Goal: Task Accomplishment & Management: Manage account settings

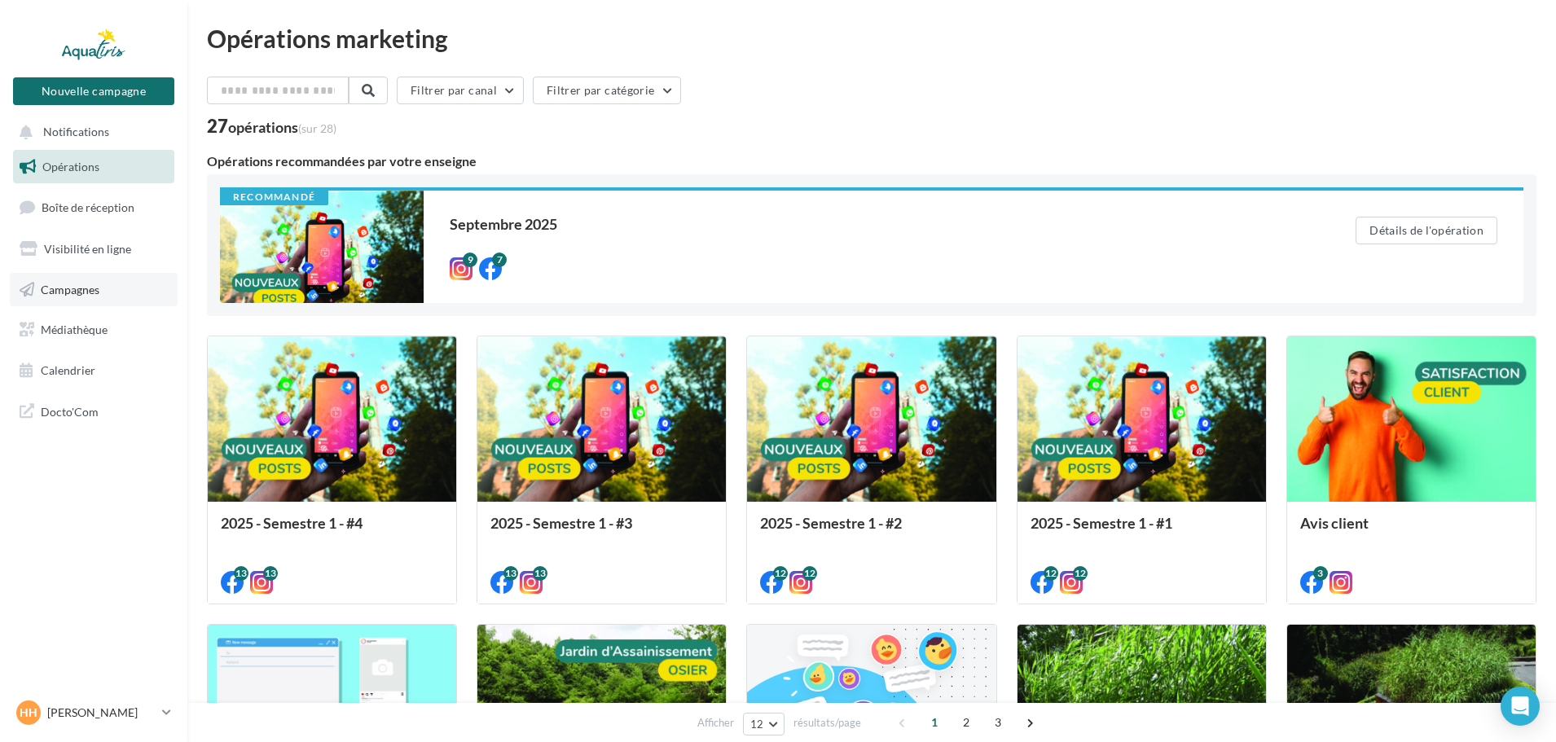
click at [81, 296] on link "Campagnes" at bounding box center [94, 290] width 168 height 34
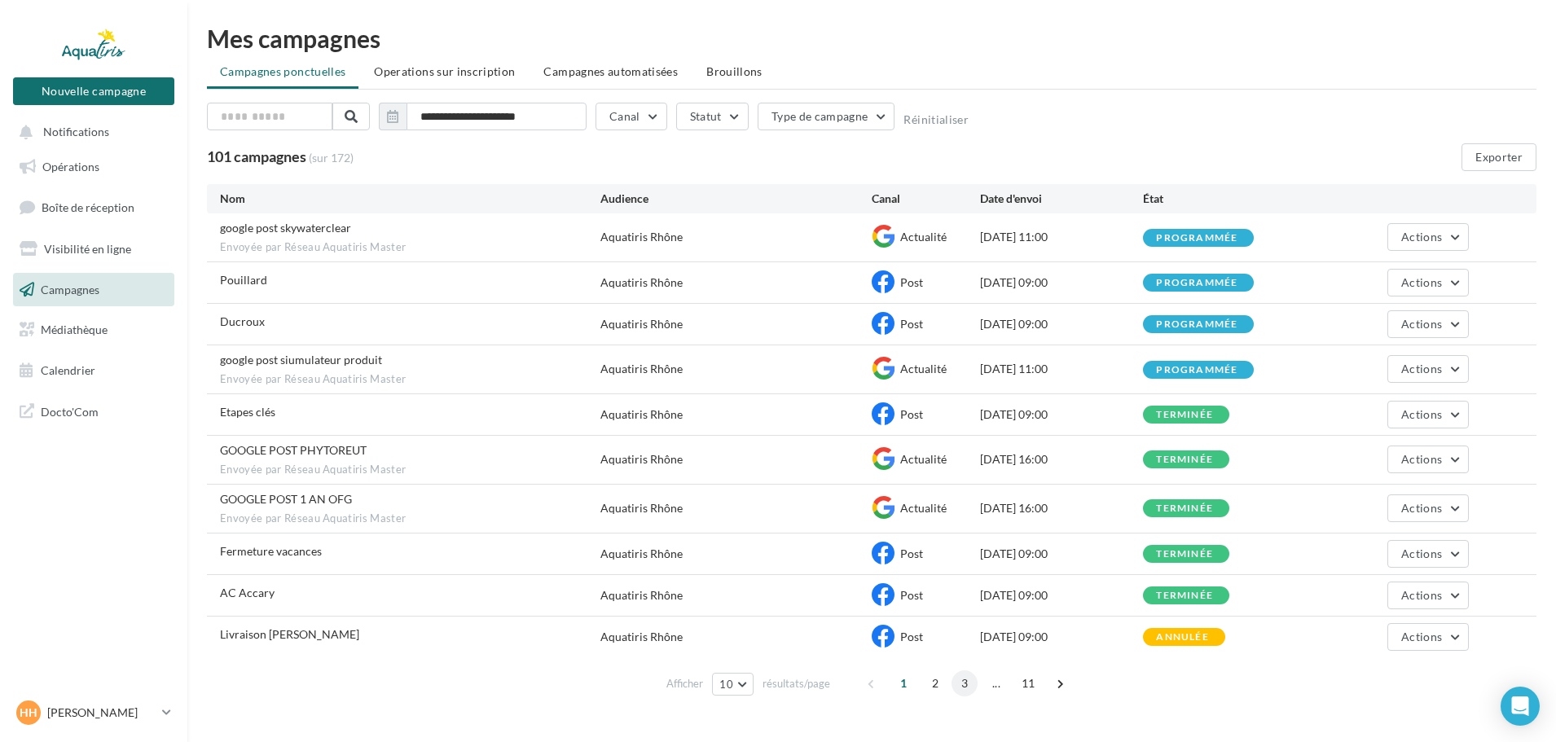
click at [959, 682] on span "3" at bounding box center [964, 683] width 26 height 26
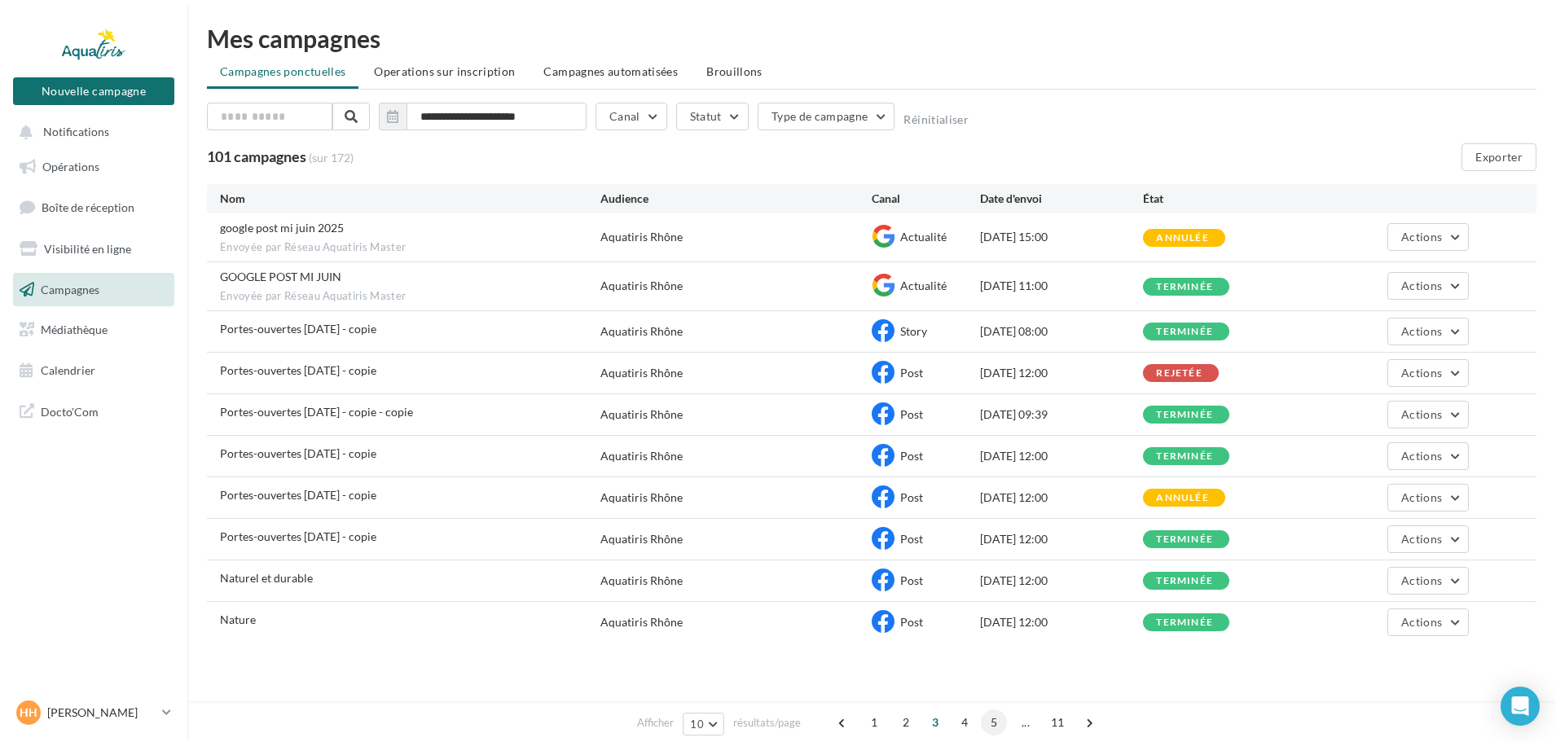
click at [993, 722] on span "5" at bounding box center [994, 722] width 26 height 26
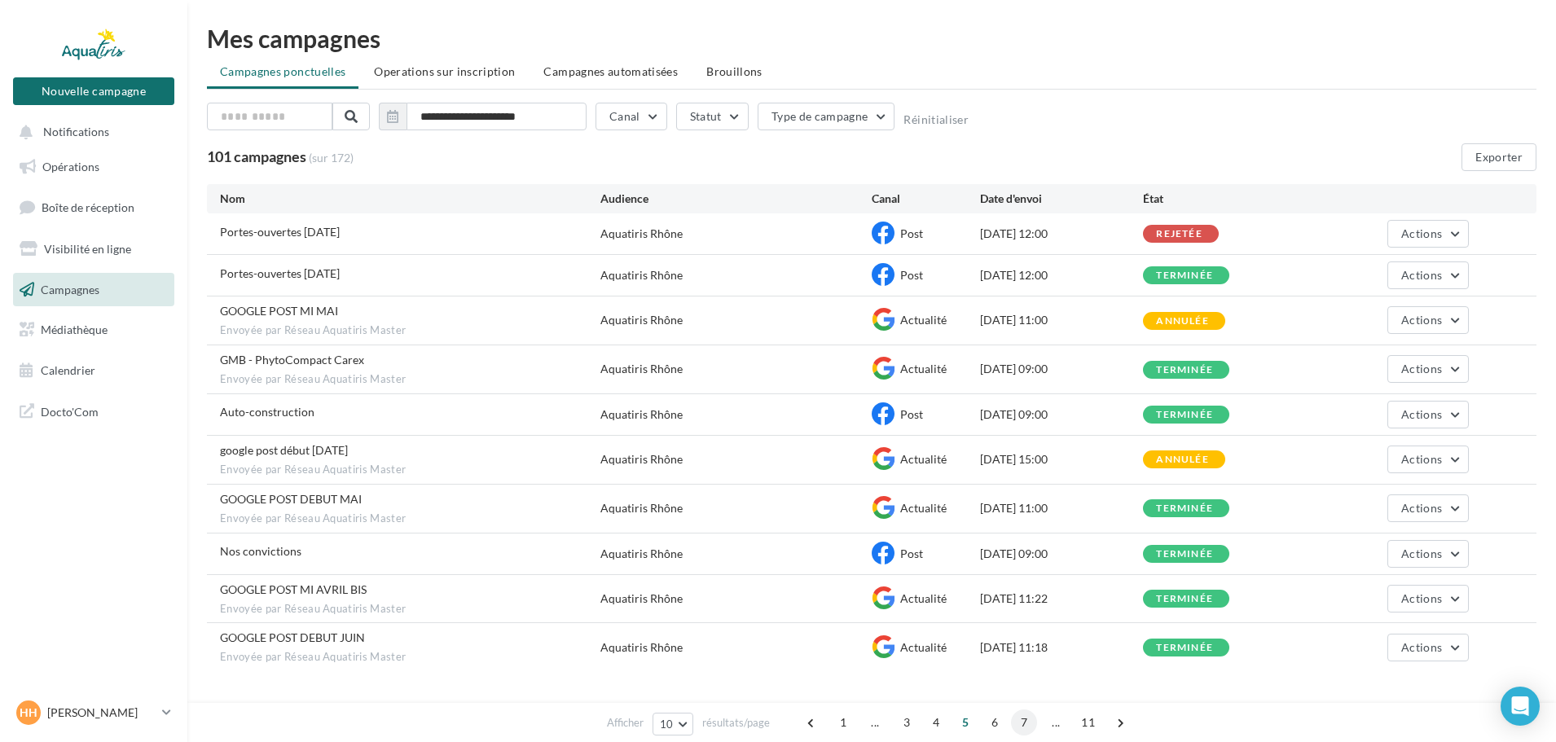
click at [1018, 723] on span "7" at bounding box center [1024, 722] width 26 height 26
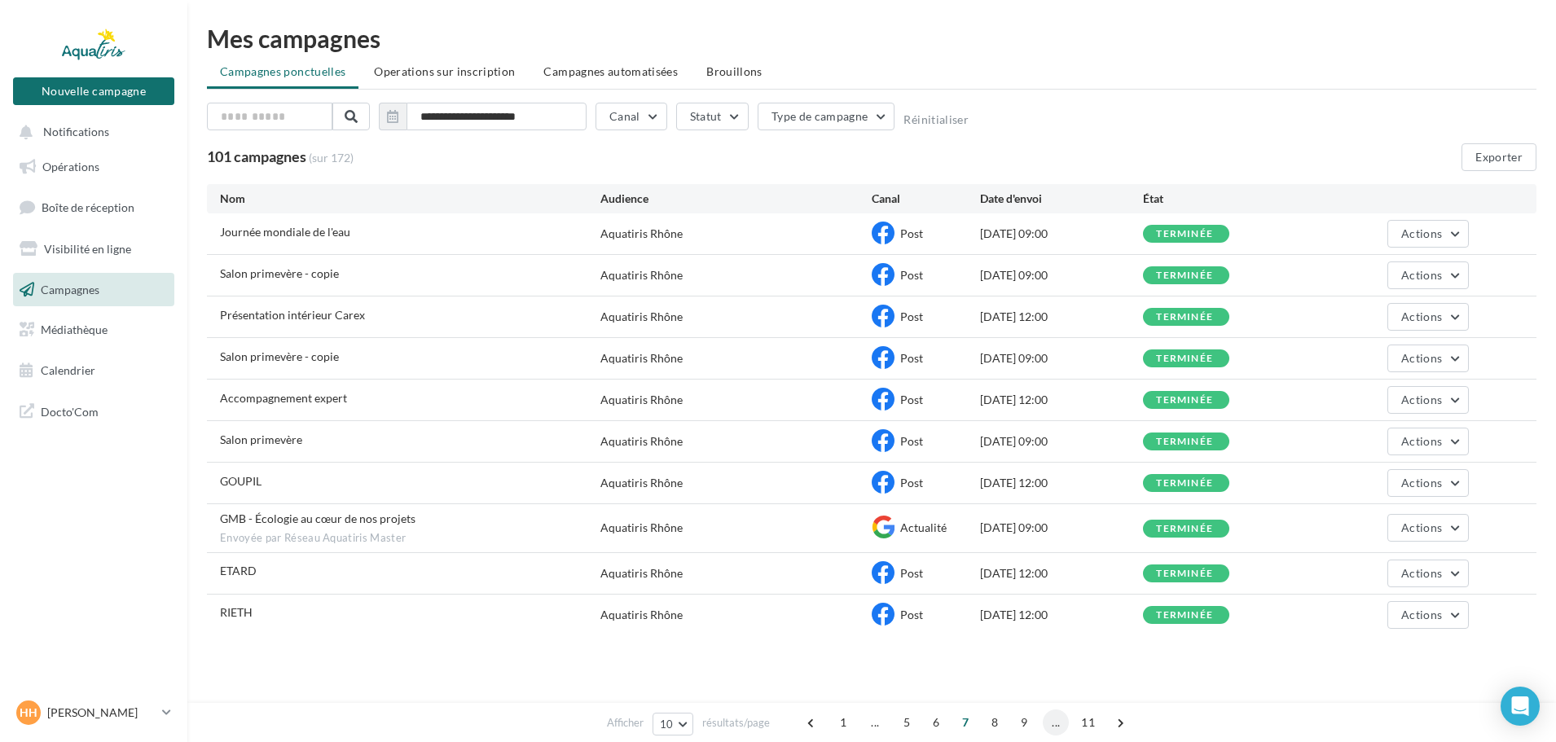
click at [1054, 726] on span "..." at bounding box center [1055, 722] width 26 height 26
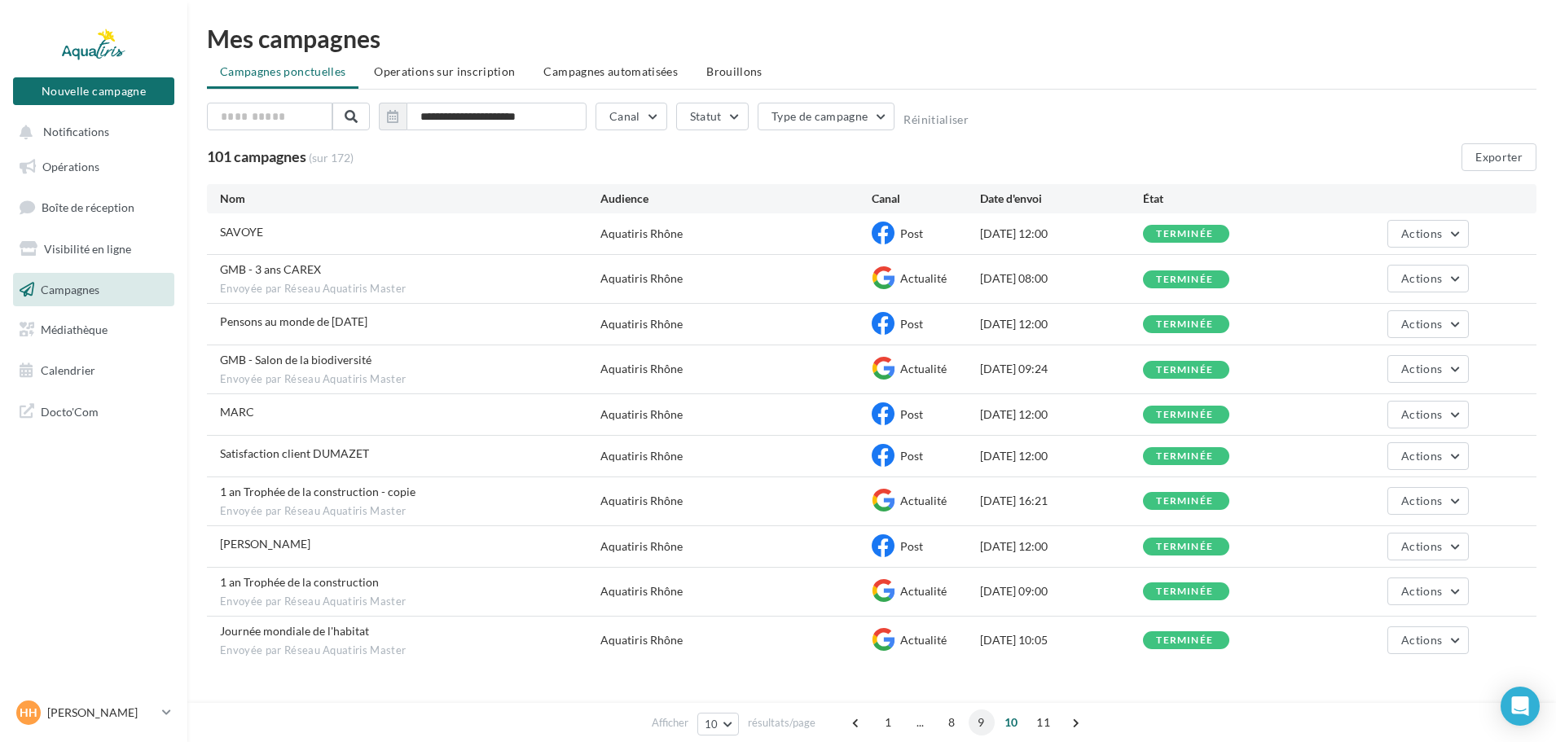
click at [983, 722] on span "9" at bounding box center [981, 722] width 26 height 26
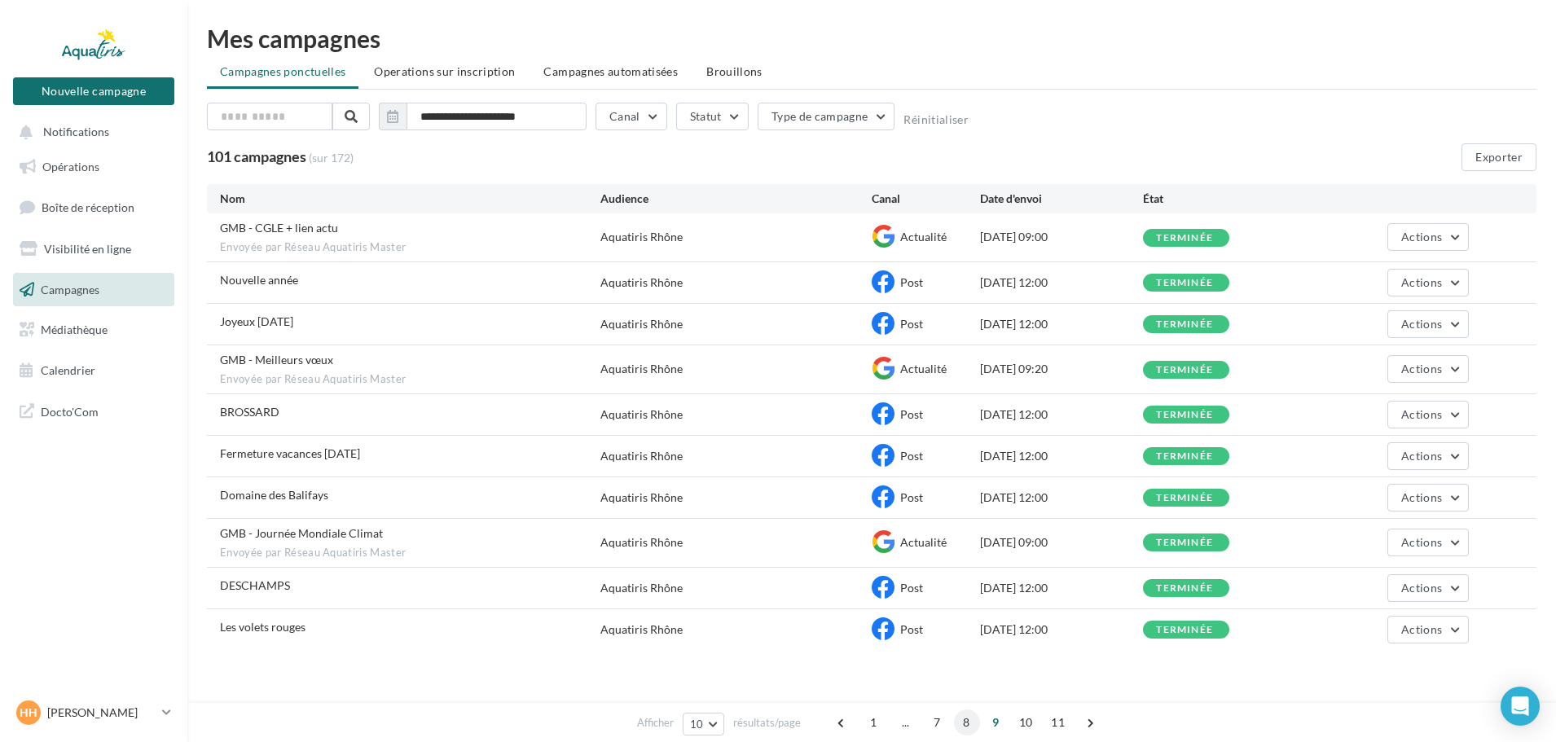
click at [971, 723] on span "8" at bounding box center [967, 722] width 26 height 26
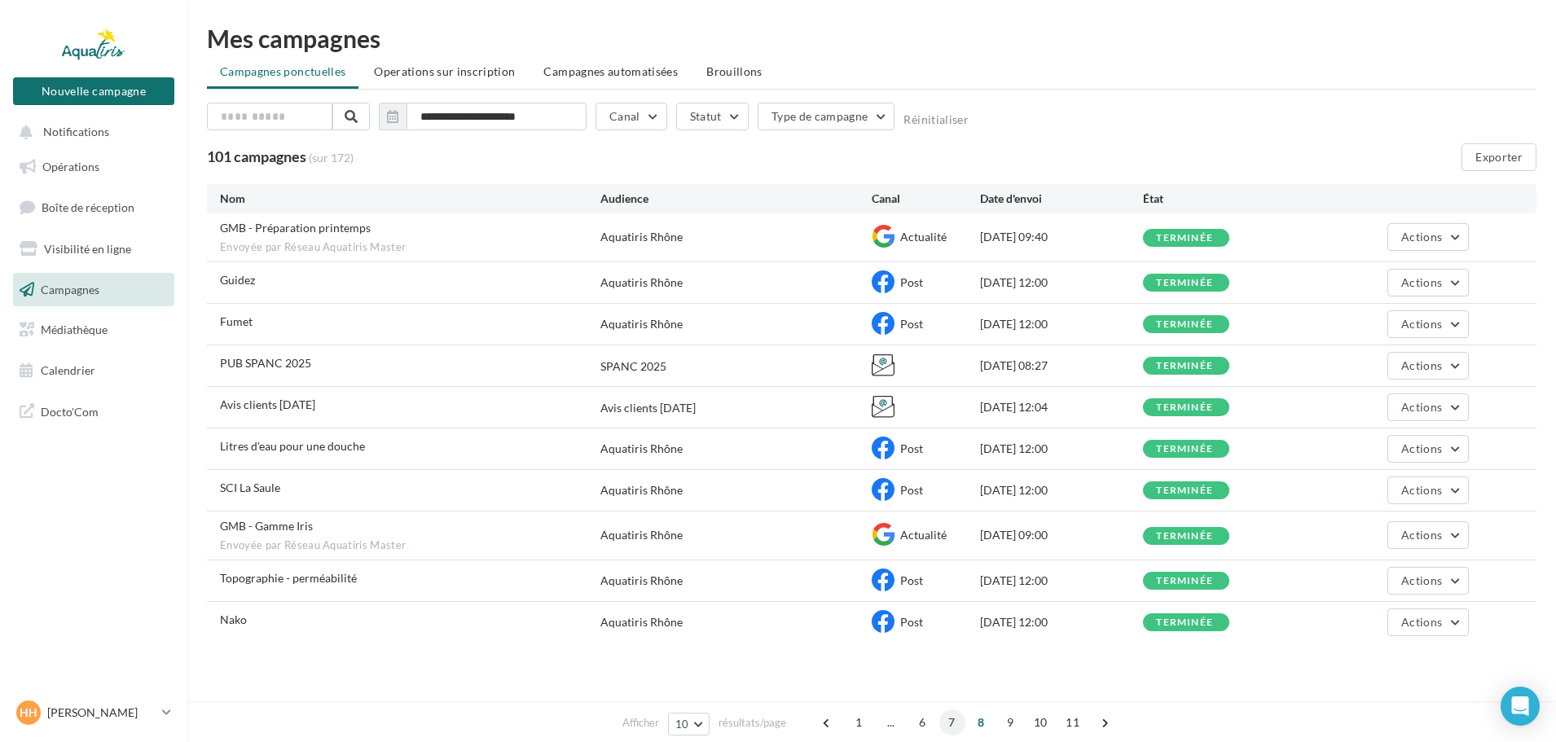
click at [950, 723] on span "7" at bounding box center [952, 722] width 26 height 26
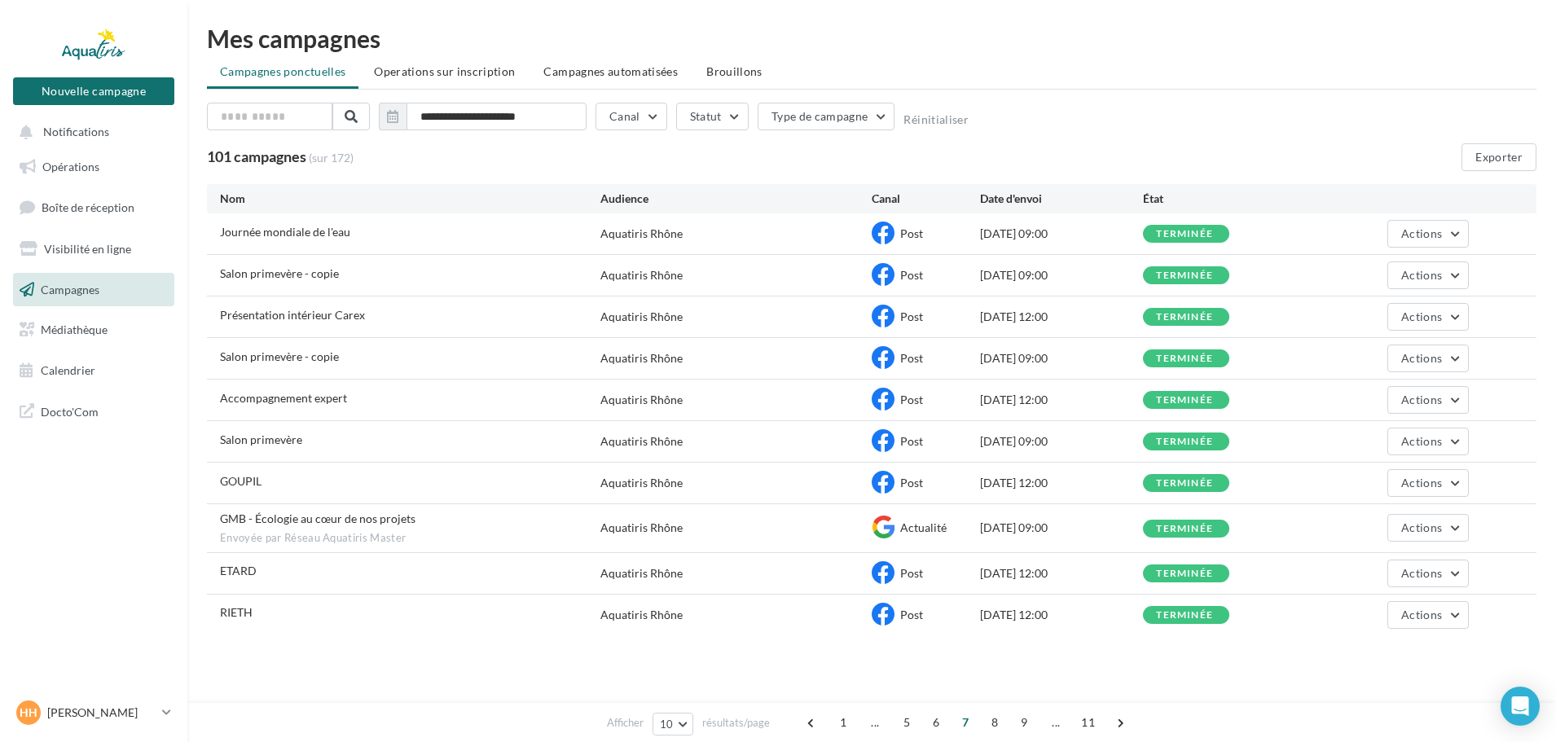
click at [934, 720] on span "6" at bounding box center [936, 722] width 26 height 26
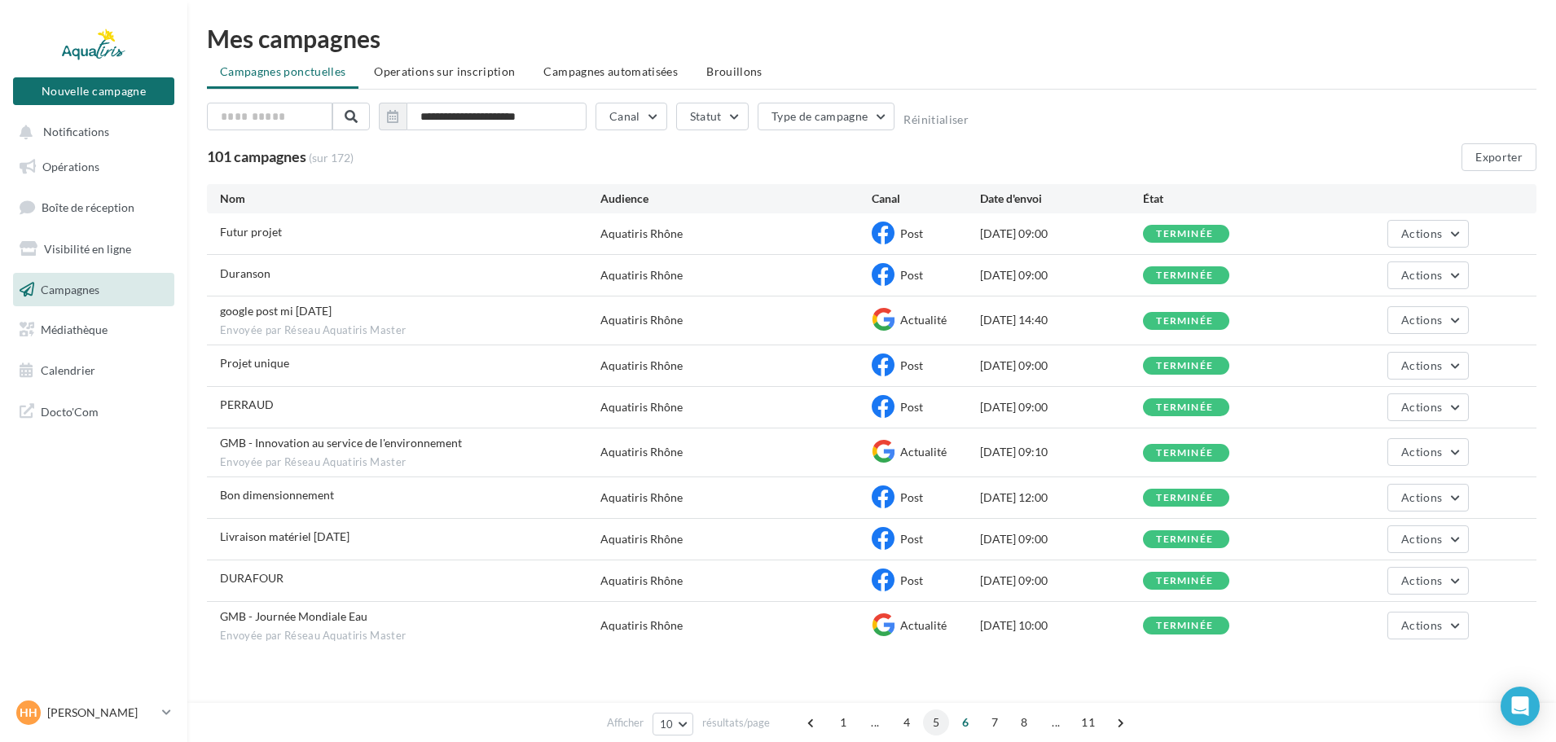
click at [941, 721] on span "5" at bounding box center [936, 722] width 26 height 26
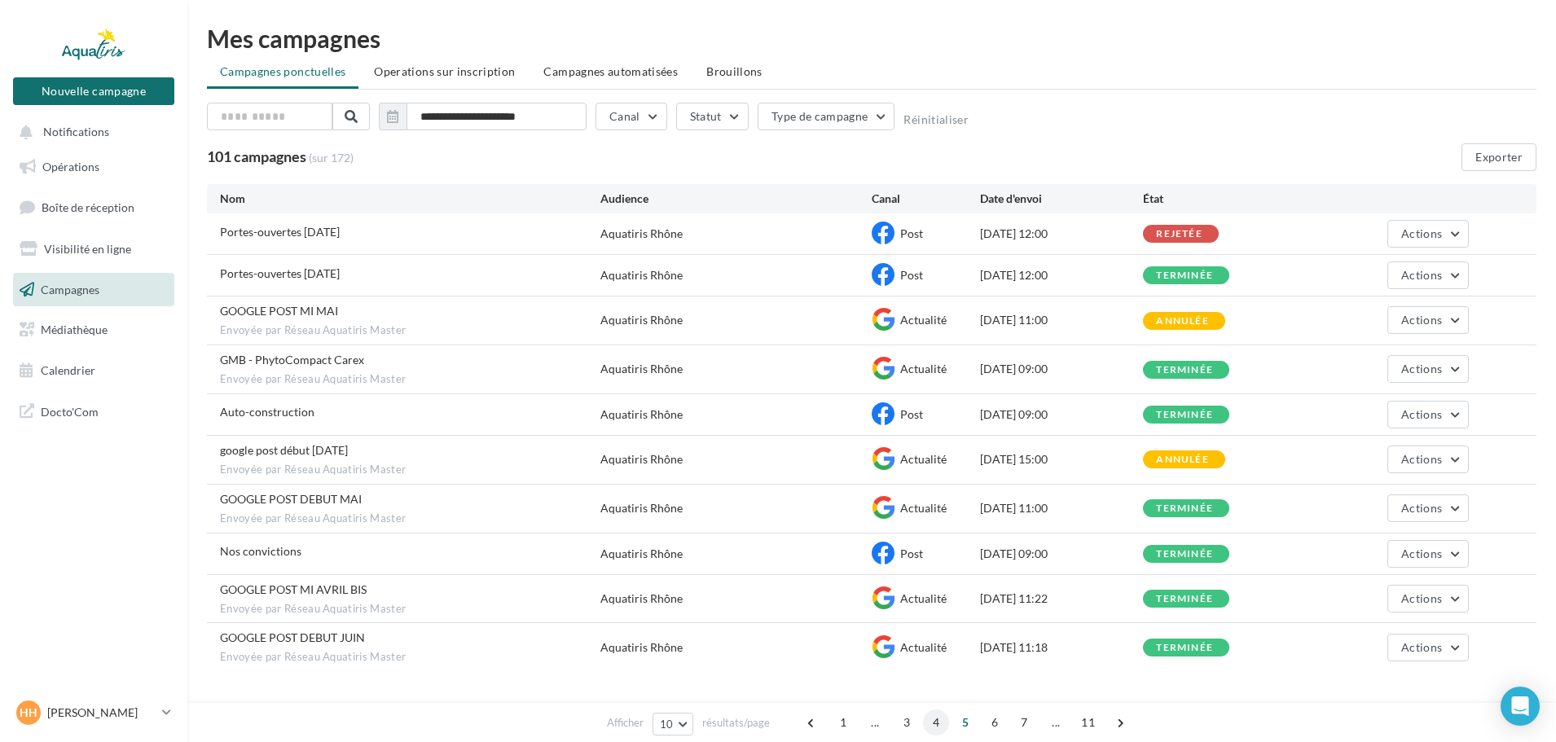
click at [934, 725] on span "4" at bounding box center [936, 722] width 26 height 26
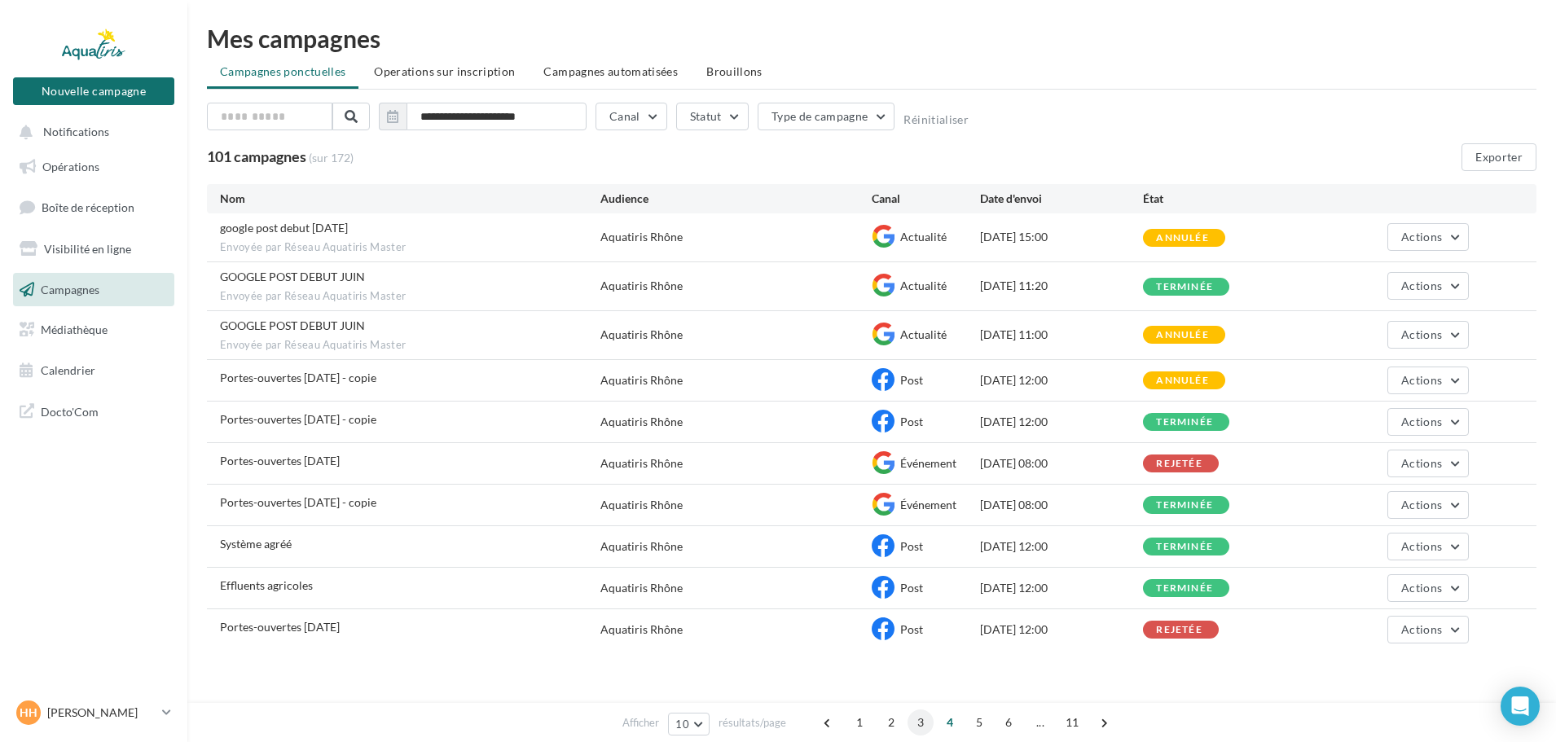
click at [920, 730] on span "3" at bounding box center [920, 722] width 26 height 26
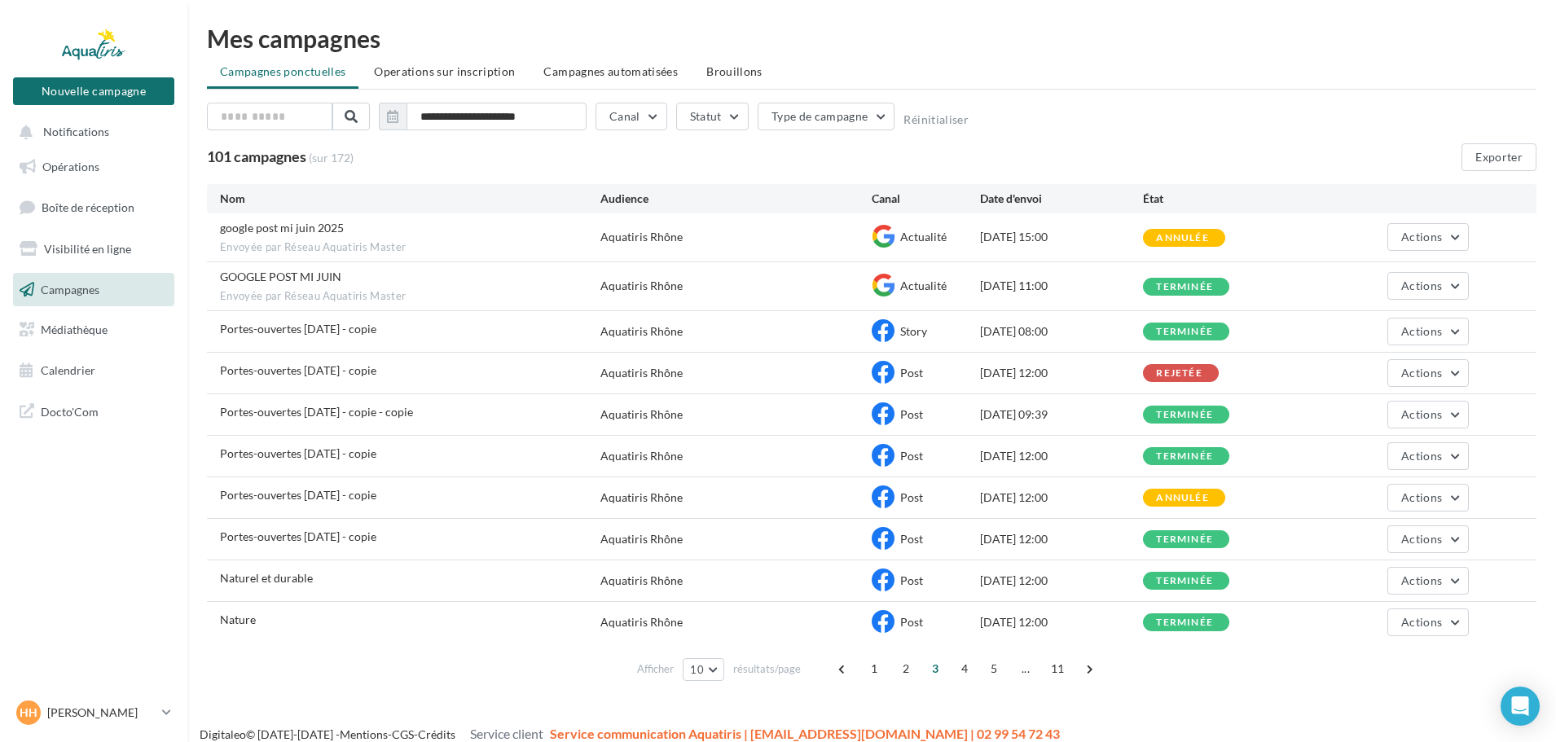
click at [72, 288] on span "Campagnes" at bounding box center [70, 289] width 59 height 14
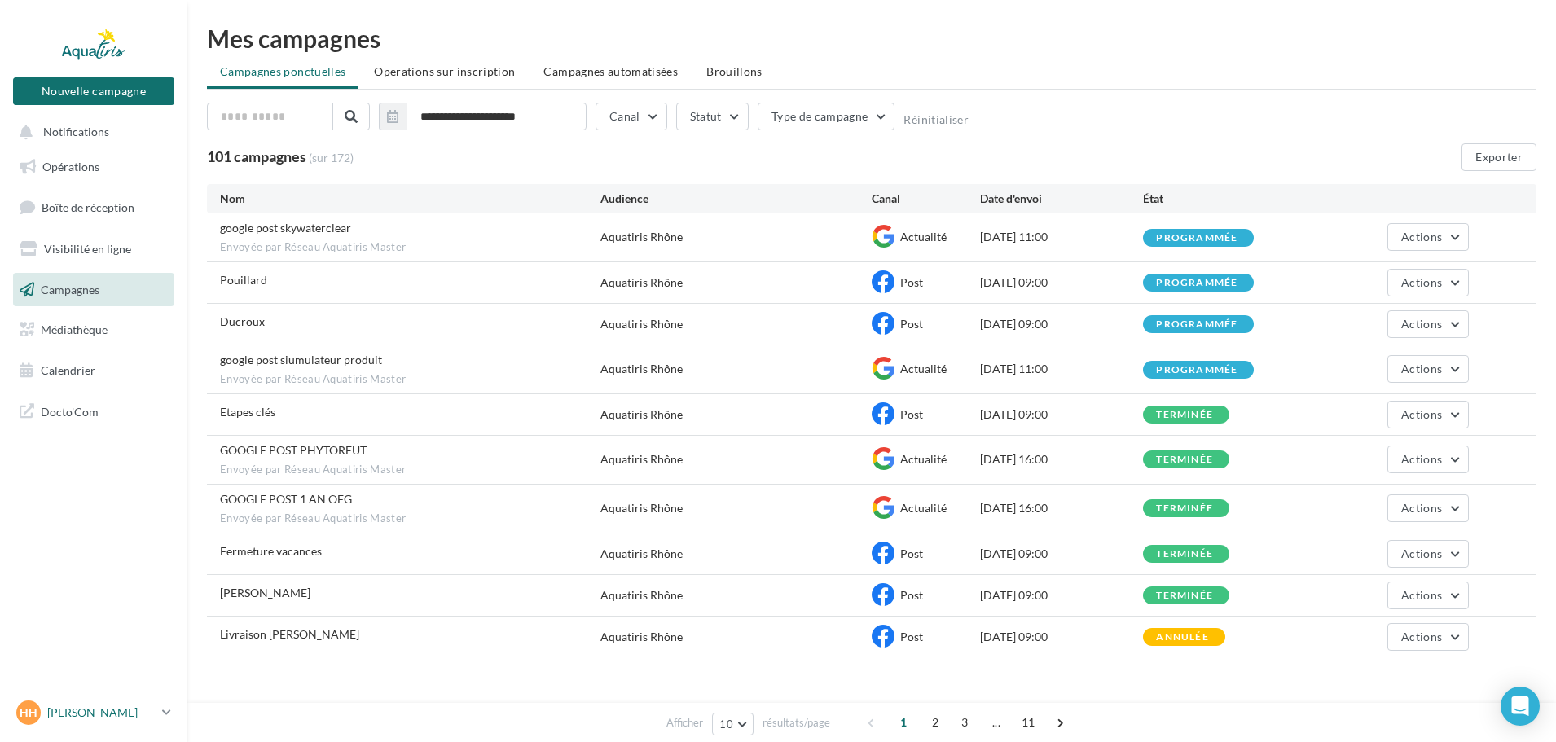
click at [131, 704] on p "[PERSON_NAME]" at bounding box center [101, 712] width 108 height 16
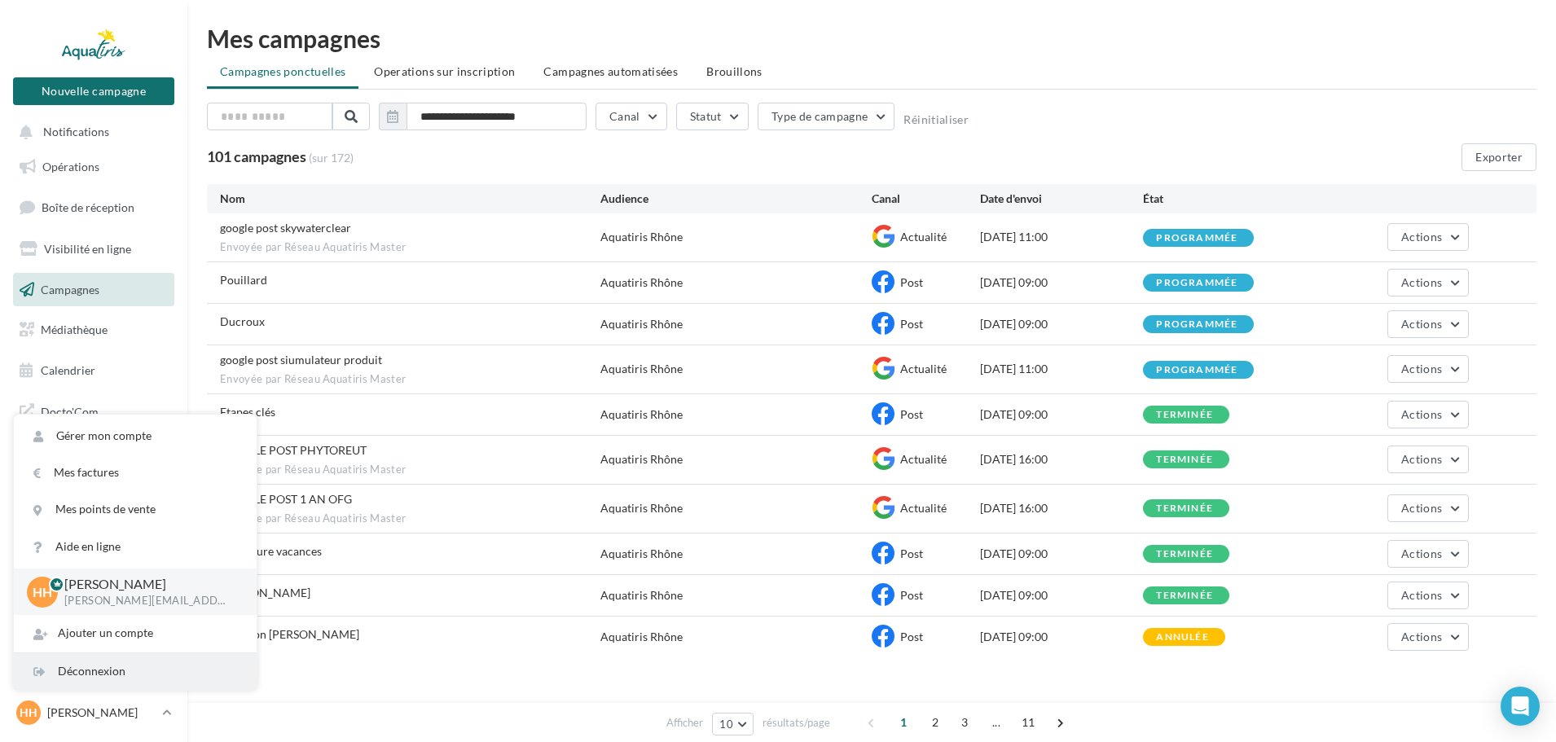
click at [125, 677] on div "Déconnexion" at bounding box center [135, 671] width 243 height 37
